Goal: Information Seeking & Learning: Find specific fact

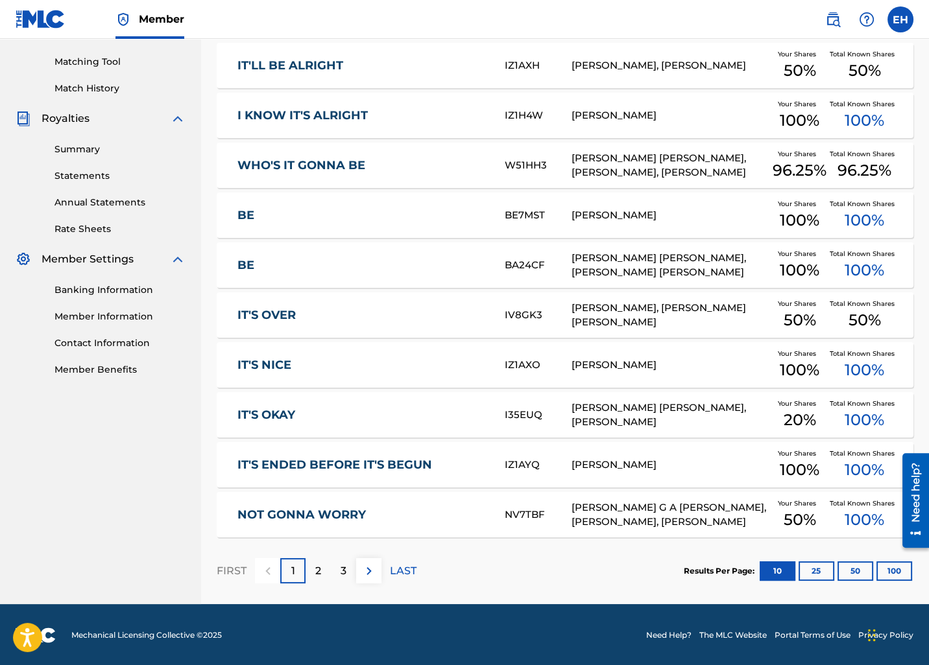
click at [890, 566] on button "100" at bounding box center [894, 571] width 36 height 19
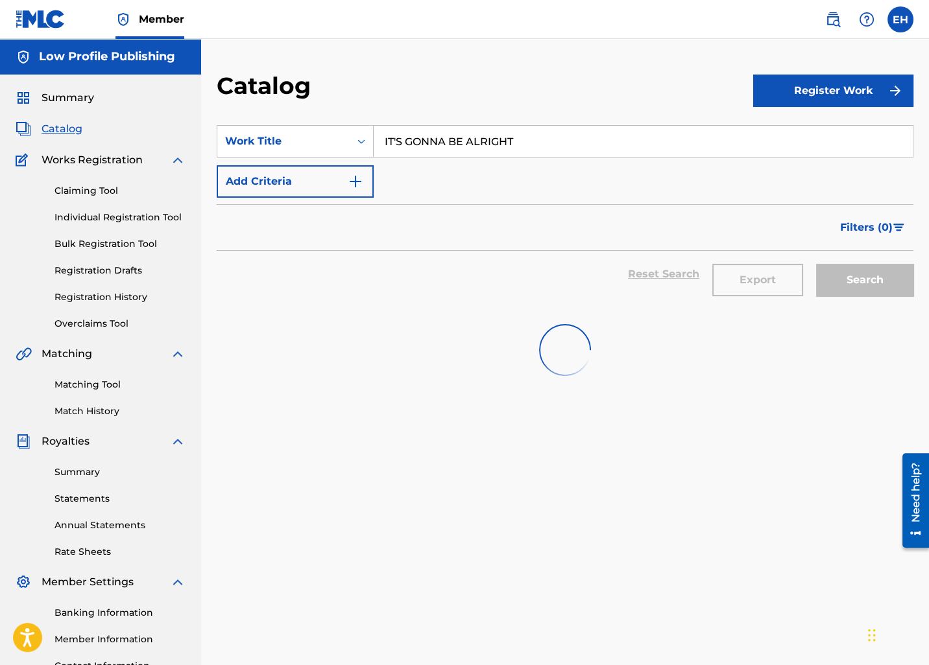
click at [289, 184] on button "Add Criteria" at bounding box center [295, 181] width 157 height 32
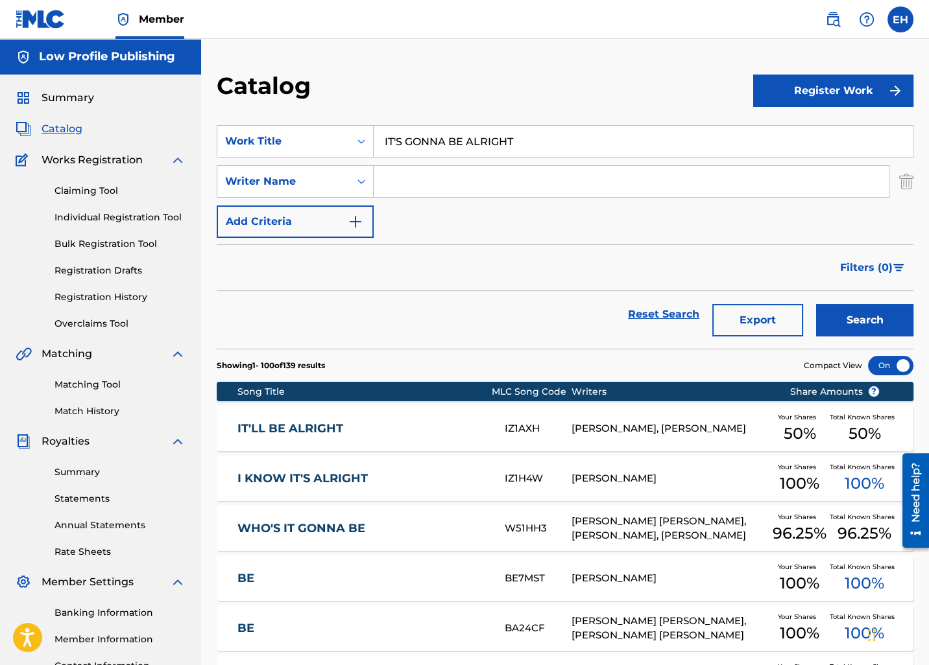
click at [461, 174] on input "Search Form" at bounding box center [631, 181] width 515 height 31
click at [816, 304] on button "Search" at bounding box center [864, 320] width 97 height 32
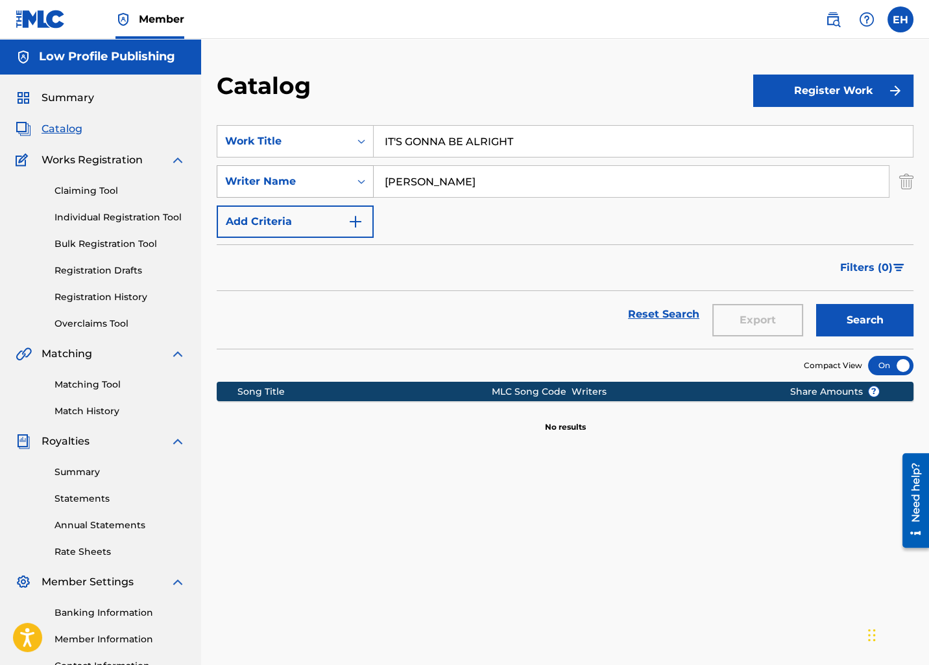
type input "[PERSON_NAME]"
click at [816, 304] on button "Search" at bounding box center [864, 320] width 97 height 32
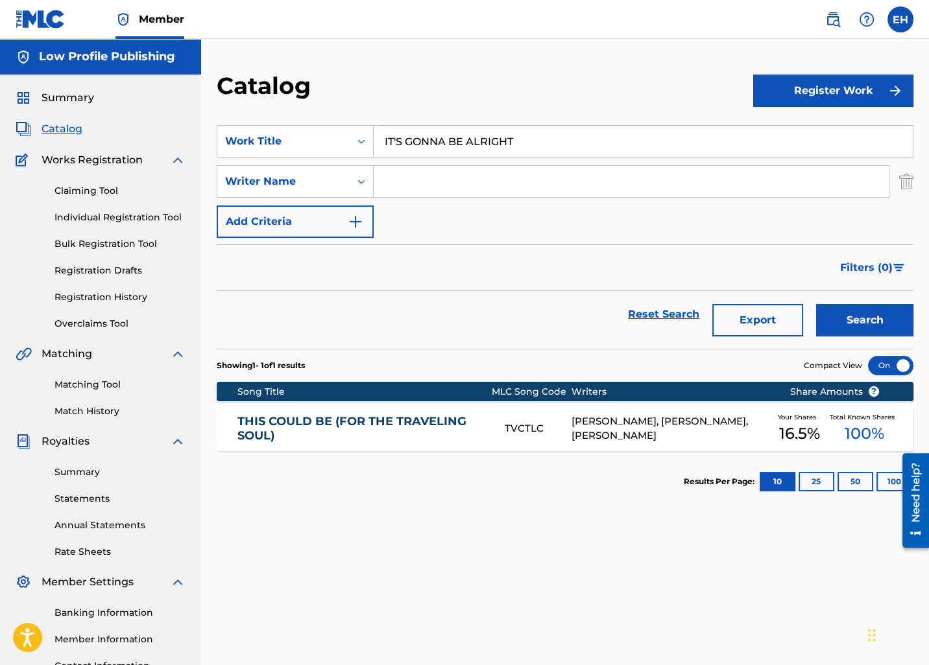
click at [443, 130] on input "IT'S GONNA BE ALRIGHT" at bounding box center [643, 141] width 539 height 31
paste input "SUBCONSCIOUS FLIRTATIONS AND TITILLATIONS"
type input "SUBCONSCIOUS FLIRTATIONS AND TITILLATIONS"
click at [816, 304] on button "Search" at bounding box center [864, 320] width 97 height 32
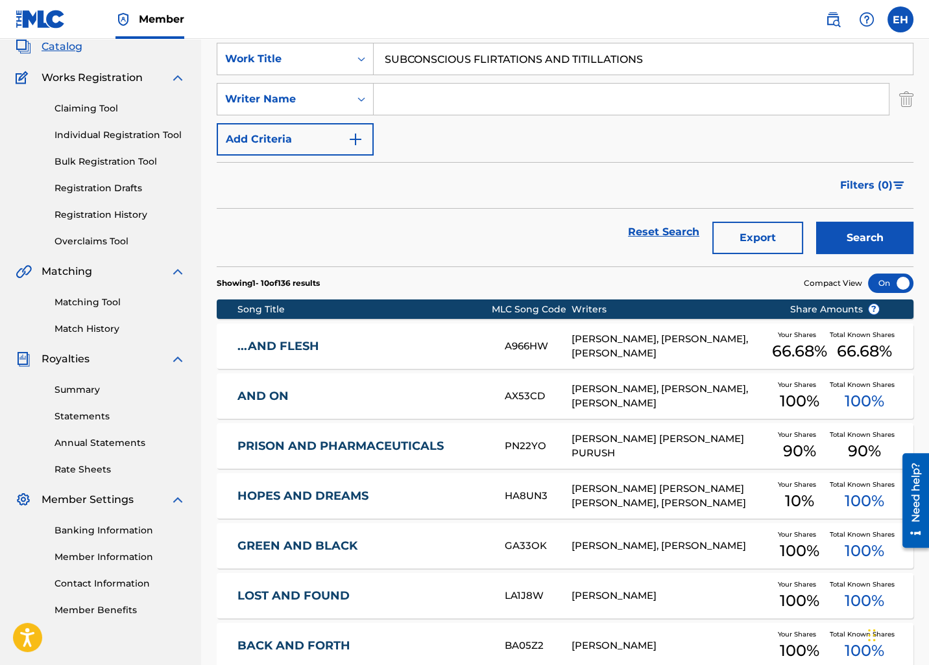
scroll to position [71, 0]
